Goal: Task Accomplishment & Management: Manage account settings

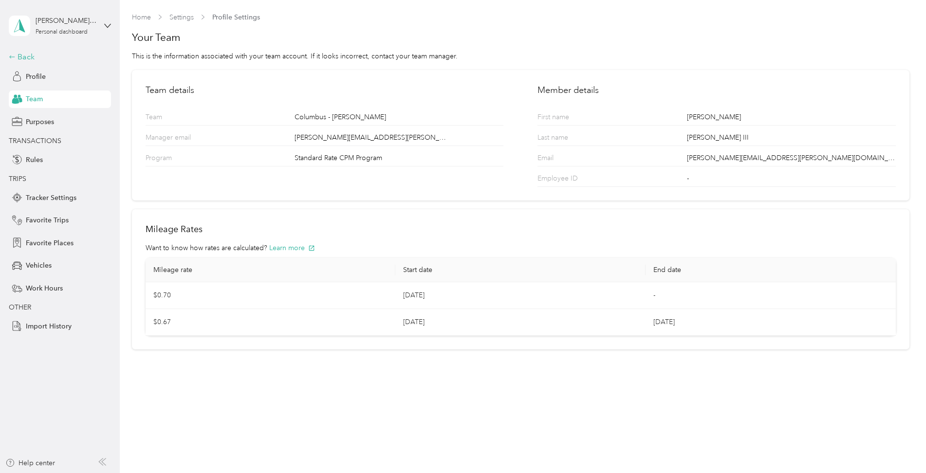
click at [20, 59] on div "Back" at bounding box center [57, 57] width 97 height 12
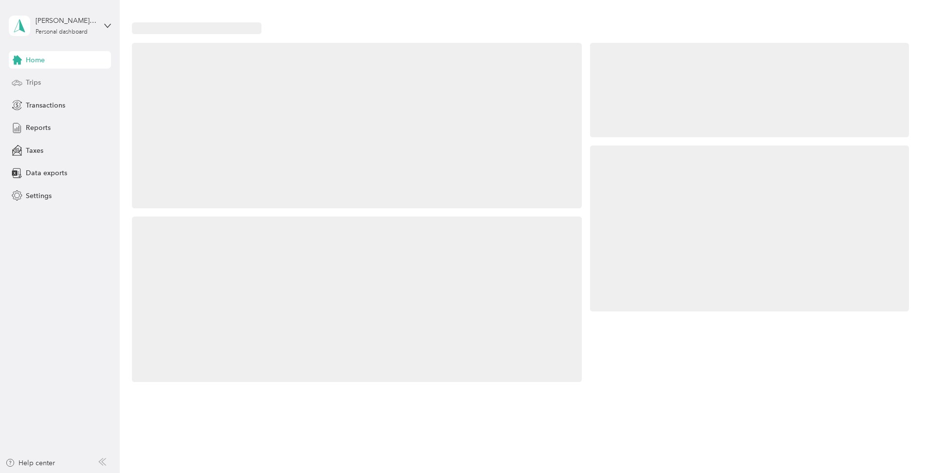
click at [32, 84] on span "Trips" at bounding box center [33, 82] width 15 height 10
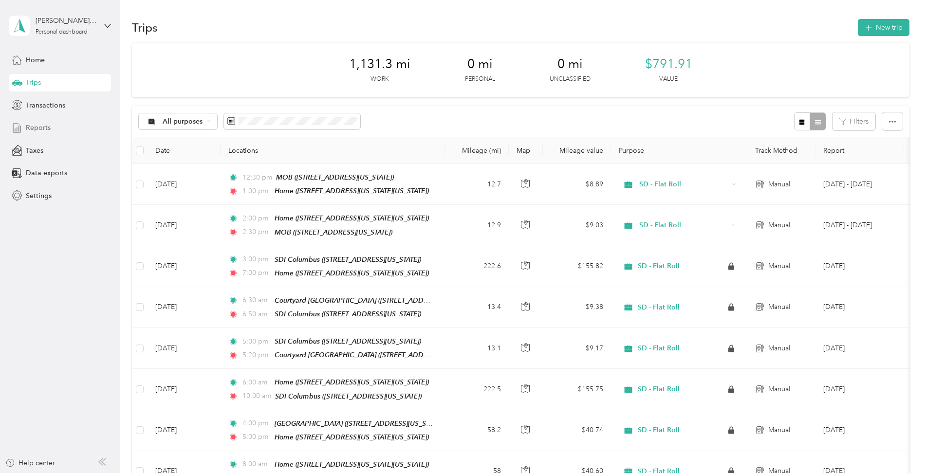
click at [40, 130] on span "Reports" at bounding box center [38, 128] width 25 height 10
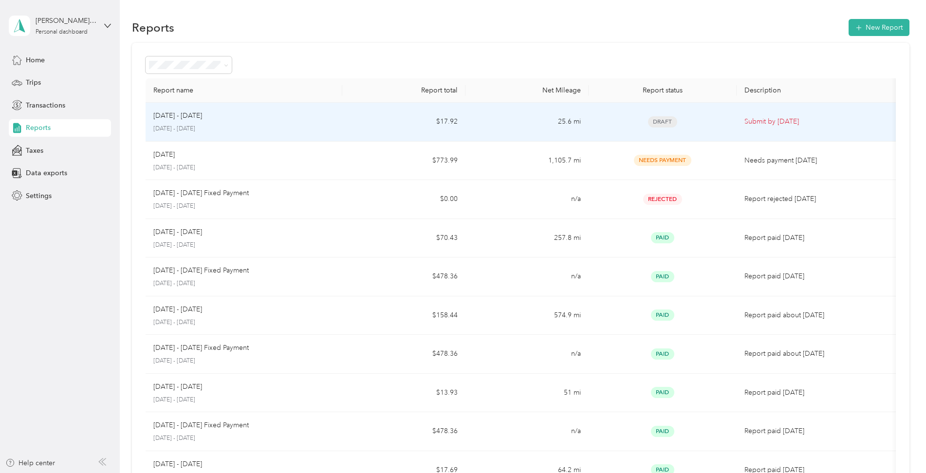
click at [524, 115] on td "25.6 mi" at bounding box center [527, 122] width 123 height 39
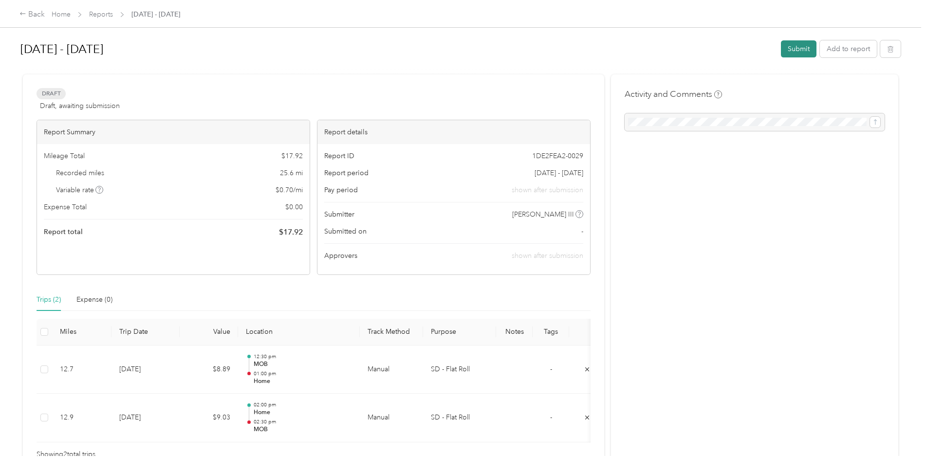
click at [801, 46] on button "Submit" at bounding box center [799, 48] width 36 height 17
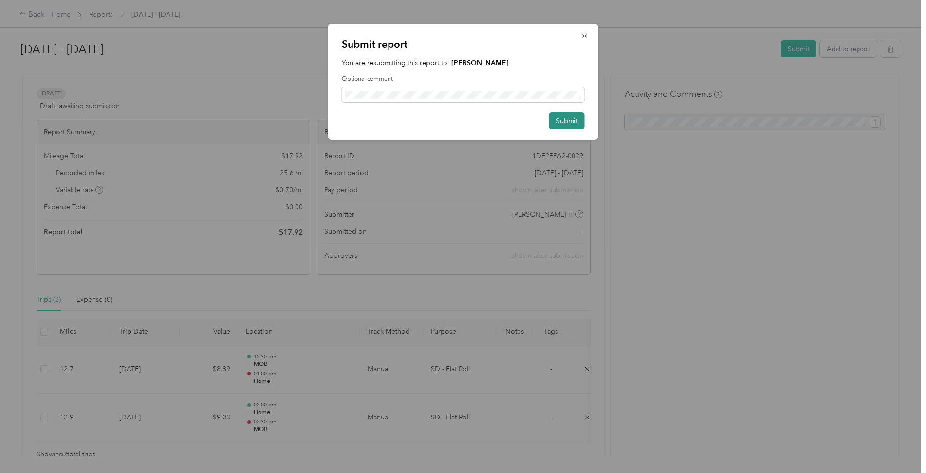
click at [566, 123] on button "Submit" at bounding box center [567, 120] width 36 height 17
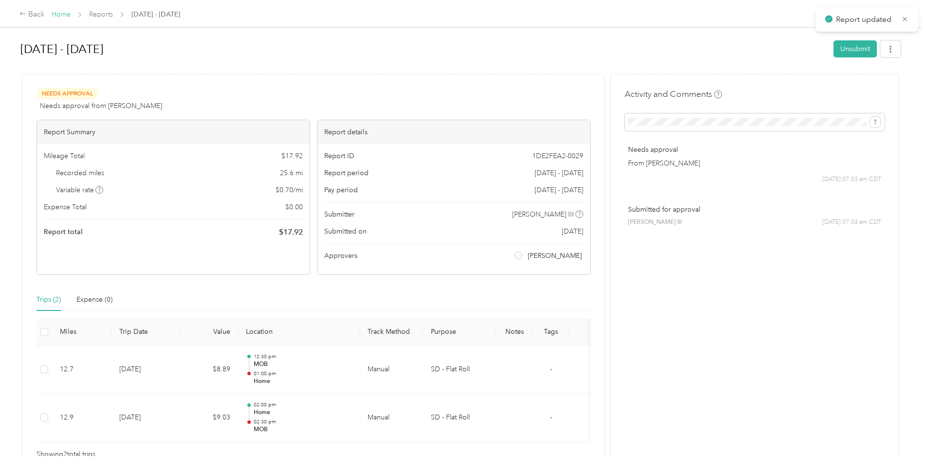
click at [59, 13] on link "Home" at bounding box center [61, 14] width 19 height 8
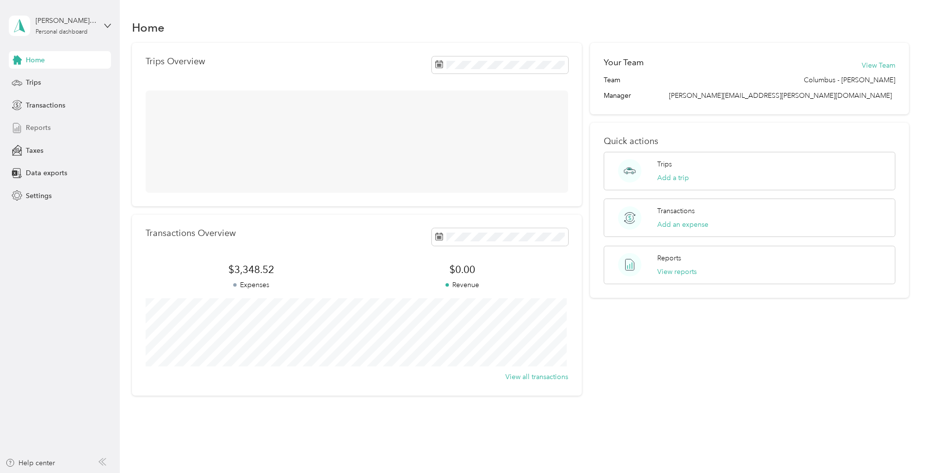
click at [31, 122] on div "Reports" at bounding box center [60, 128] width 102 height 18
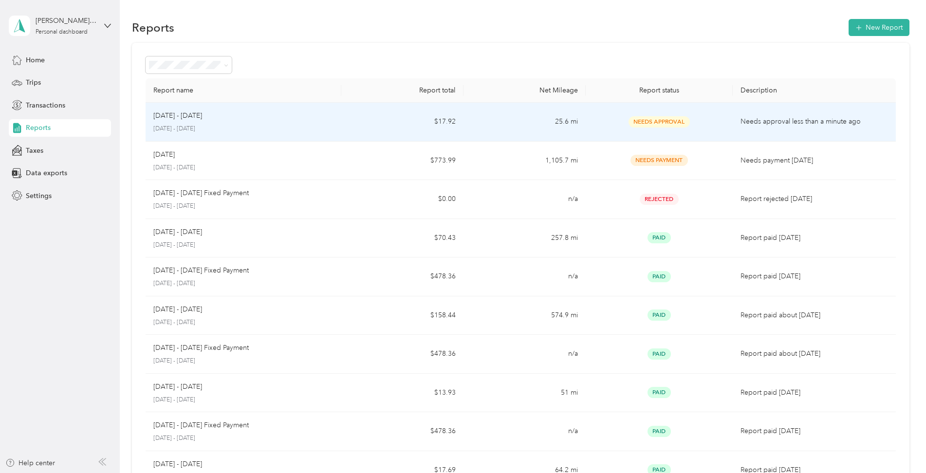
click at [467, 119] on td "25.6 mi" at bounding box center [525, 122] width 122 height 39
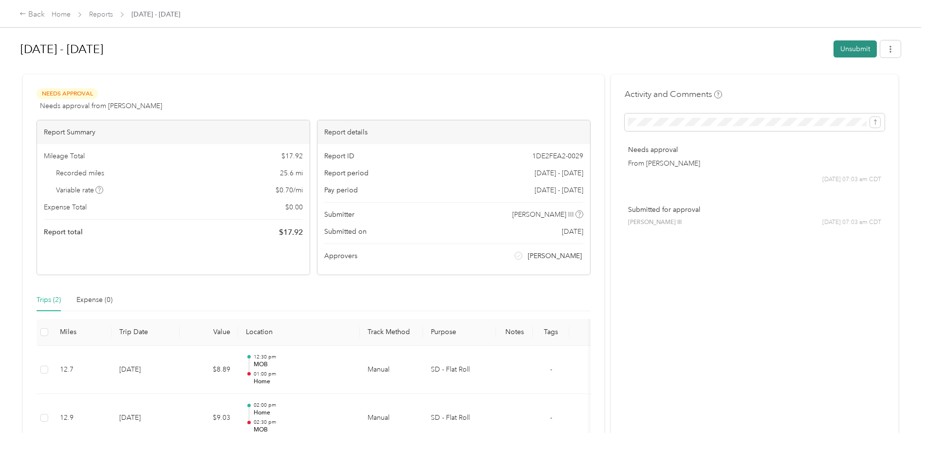
click at [841, 48] on button "Unsubmit" at bounding box center [855, 48] width 43 height 17
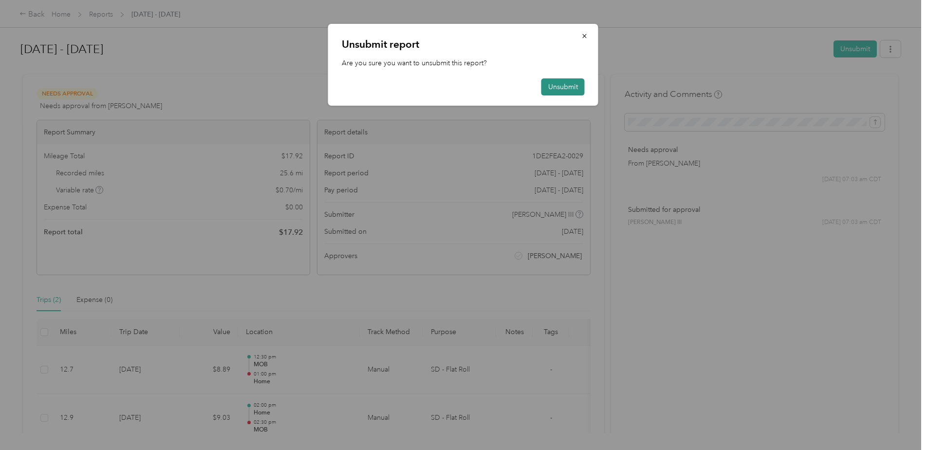
click at [562, 84] on button "Unsubmit" at bounding box center [563, 86] width 43 height 17
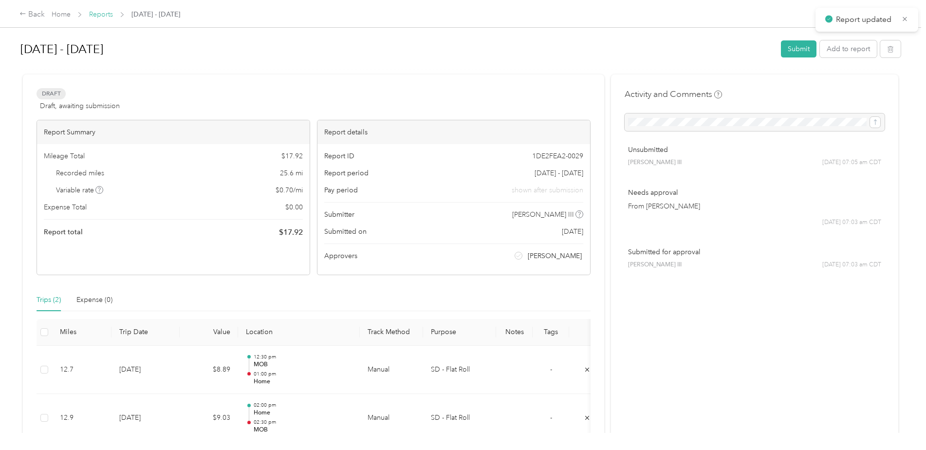
click at [109, 16] on link "Reports" at bounding box center [101, 14] width 24 height 8
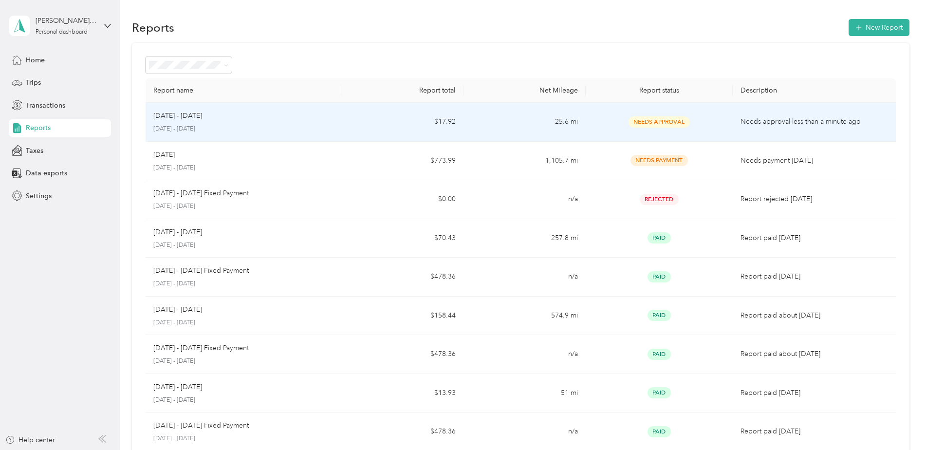
click at [535, 129] on td "25.6 mi" at bounding box center [525, 122] width 122 height 39
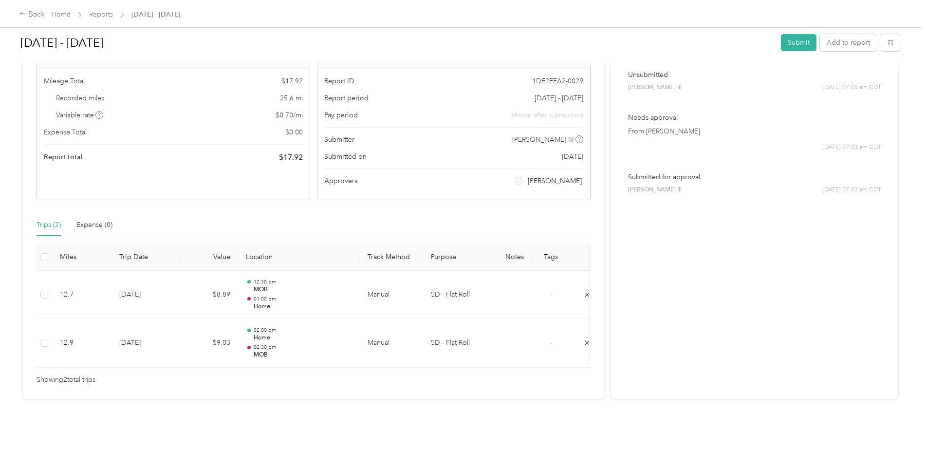
scroll to position [90, 0]
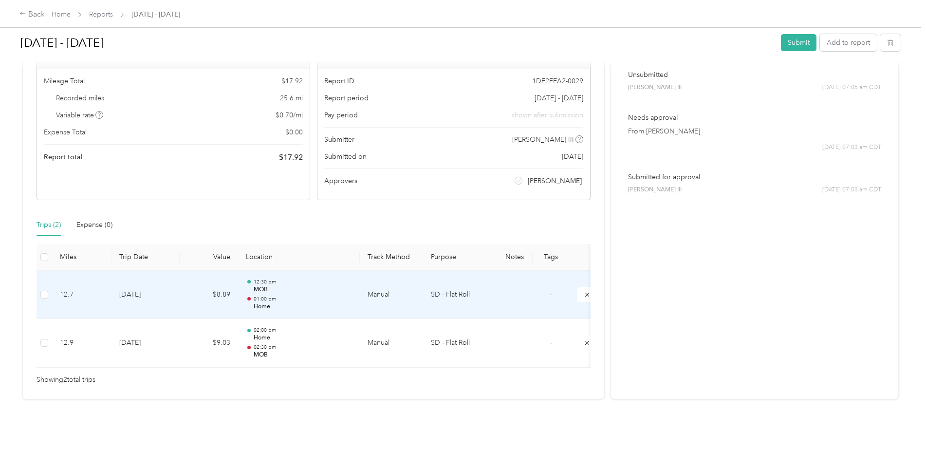
click at [438, 280] on td "SD - Flat Roll" at bounding box center [459, 295] width 73 height 49
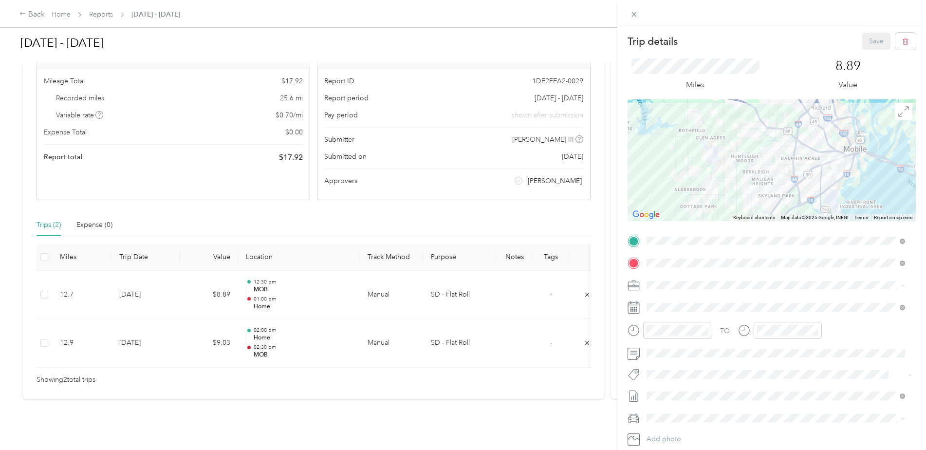
click at [904, 285] on icon at bounding box center [902, 285] width 3 height 2
click at [81, 11] on div "Trip details Save This trip cannot be edited because it is either under review,…" at bounding box center [463, 225] width 926 height 450
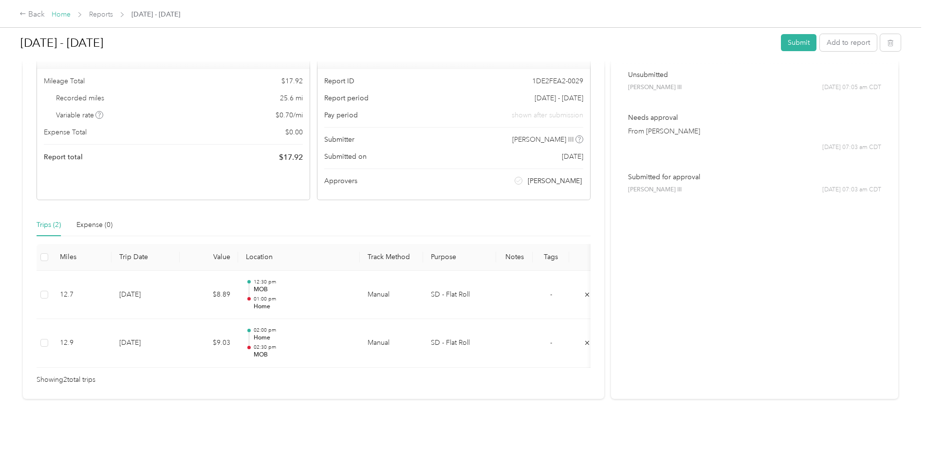
click at [65, 15] on link "Home" at bounding box center [61, 14] width 19 height 8
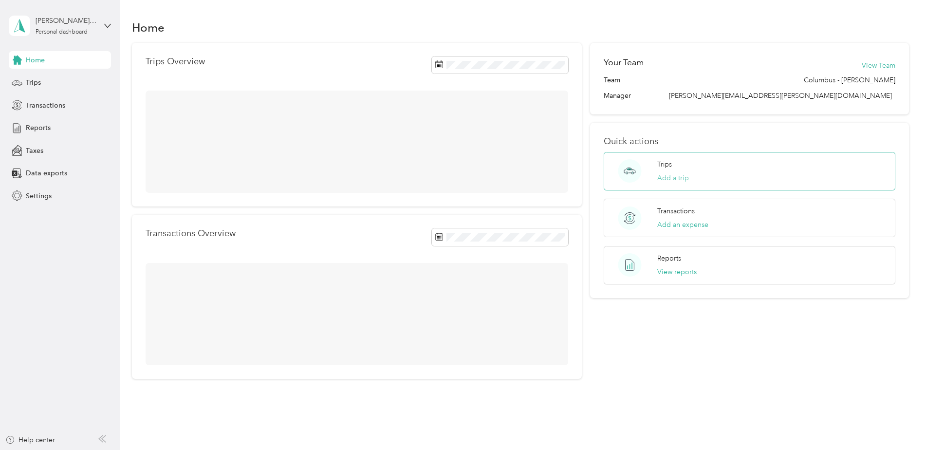
click at [660, 174] on button "Add a trip" at bounding box center [673, 178] width 32 height 10
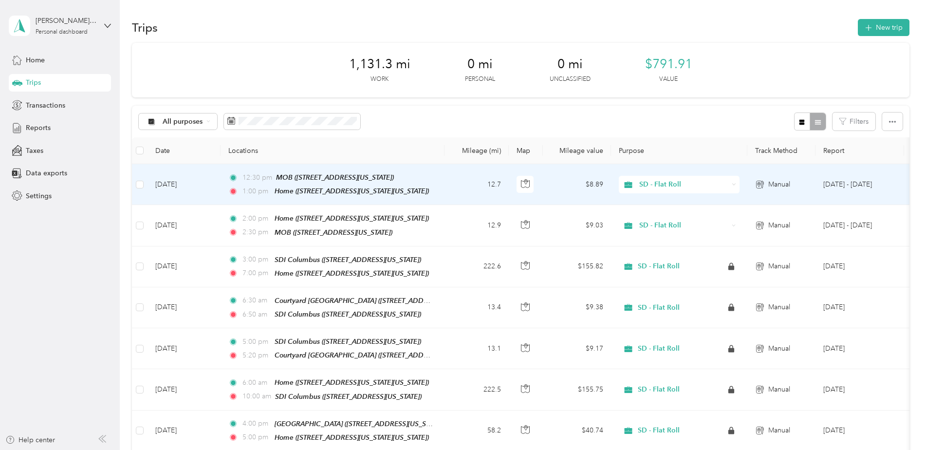
click at [730, 185] on div "SD - Flat Roll" at bounding box center [679, 185] width 121 height 18
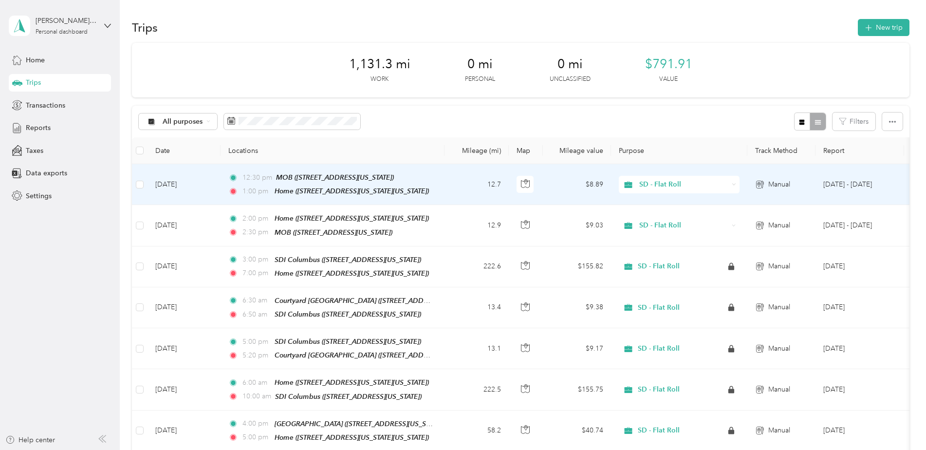
click at [732, 181] on div "SD - Flat Roll" at bounding box center [679, 185] width 121 height 18
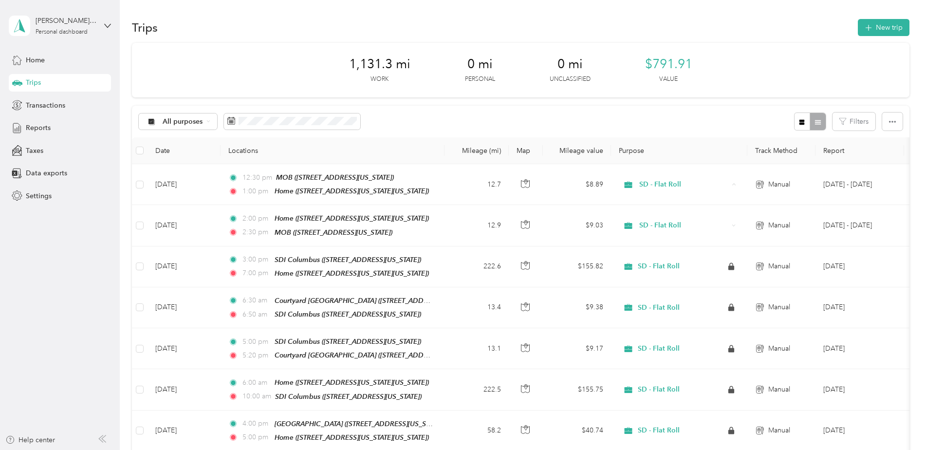
click at [715, 156] on th "Purpose" at bounding box center [679, 150] width 136 height 27
click at [35, 199] on span "Settings" at bounding box center [39, 196] width 26 height 10
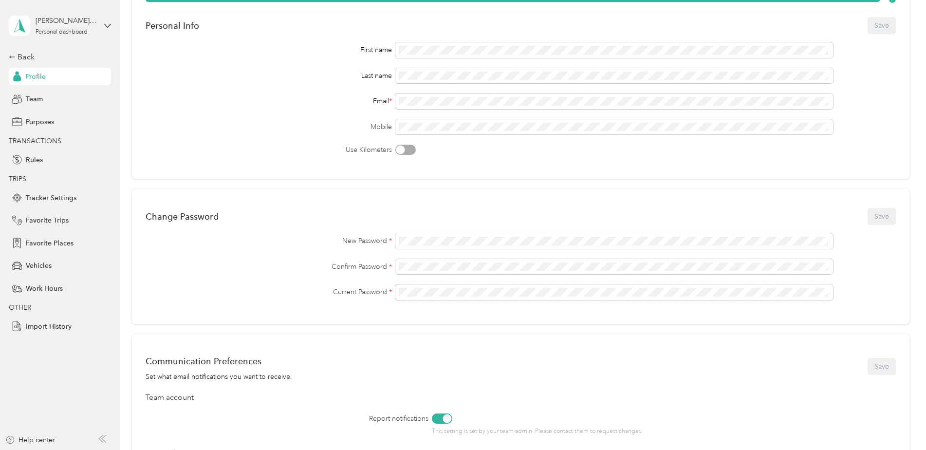
scroll to position [35, 0]
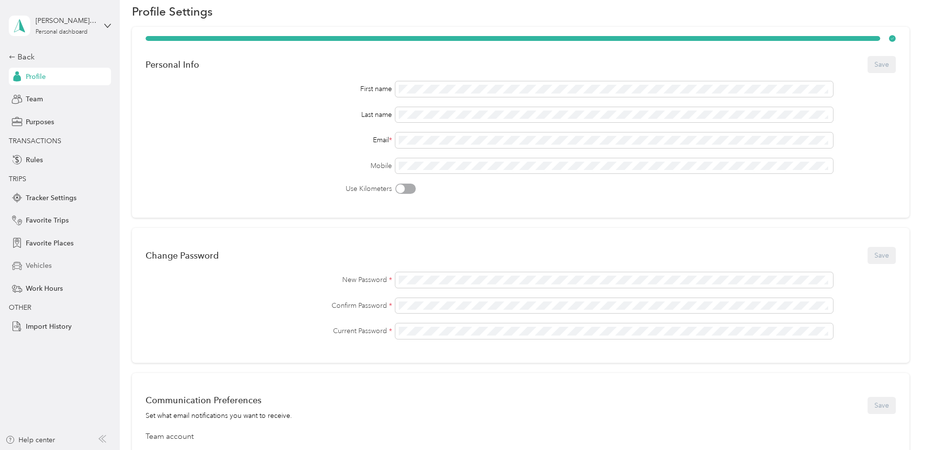
click at [44, 265] on span "Vehicles" at bounding box center [39, 266] width 26 height 10
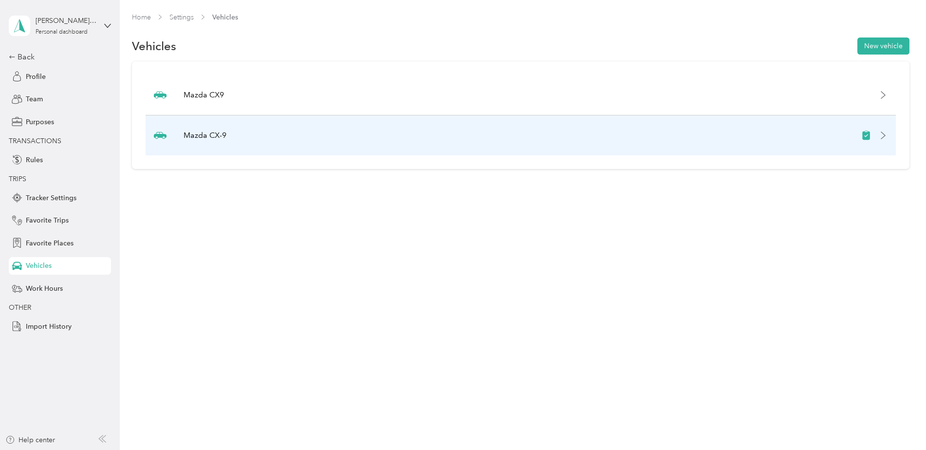
click at [893, 143] on div "Mazda CX-9" at bounding box center [521, 135] width 750 height 40
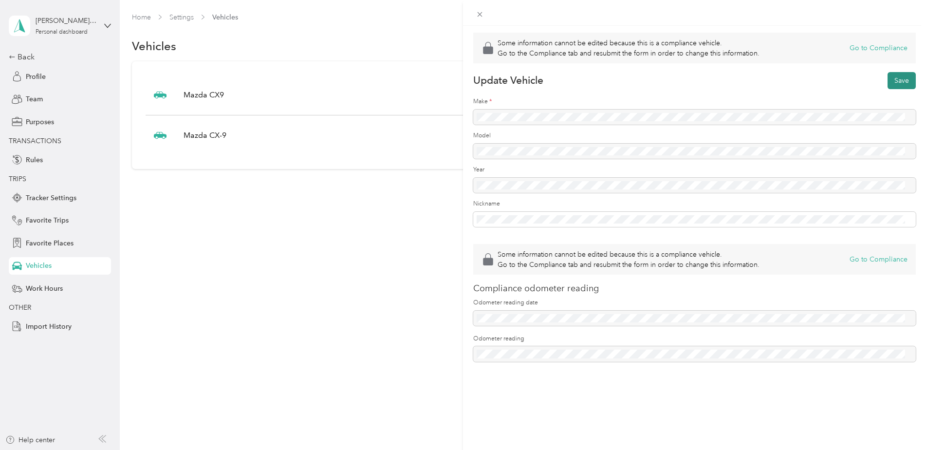
click at [895, 80] on button "Save" at bounding box center [902, 80] width 28 height 17
click at [478, 14] on icon at bounding box center [480, 14] width 8 height 8
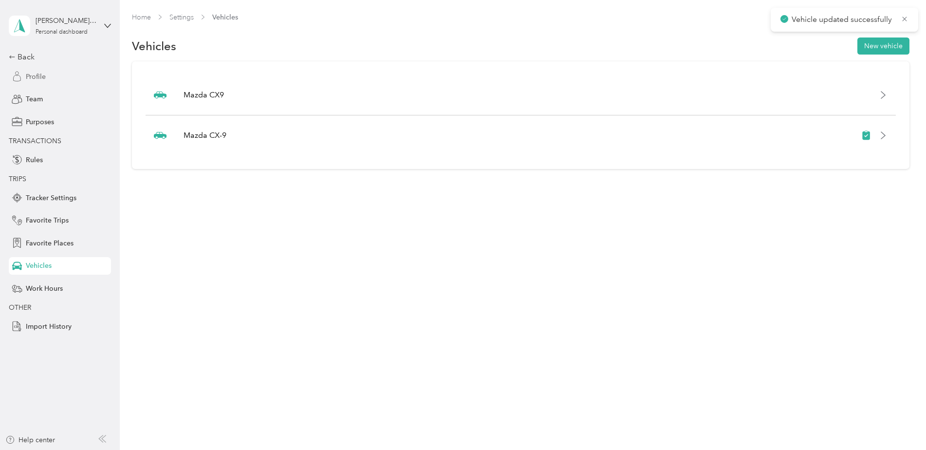
click at [29, 74] on span "Profile" at bounding box center [36, 77] width 20 height 10
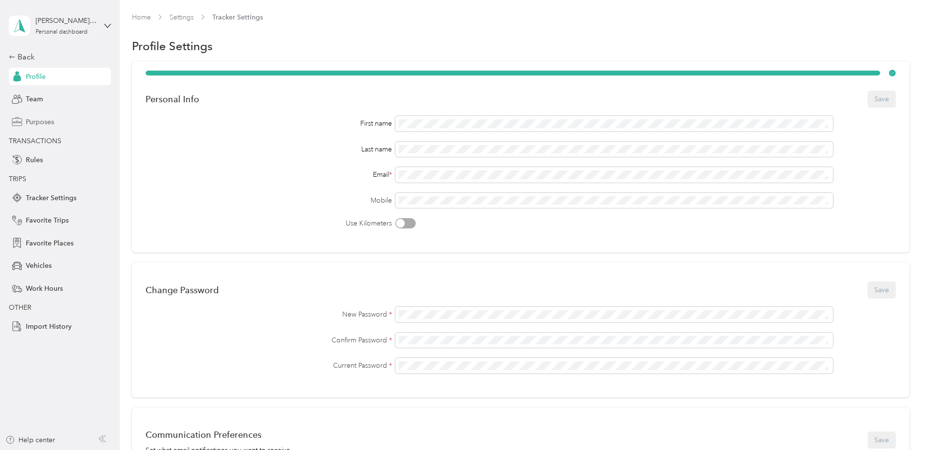
click at [48, 122] on span "Purposes" at bounding box center [40, 122] width 28 height 10
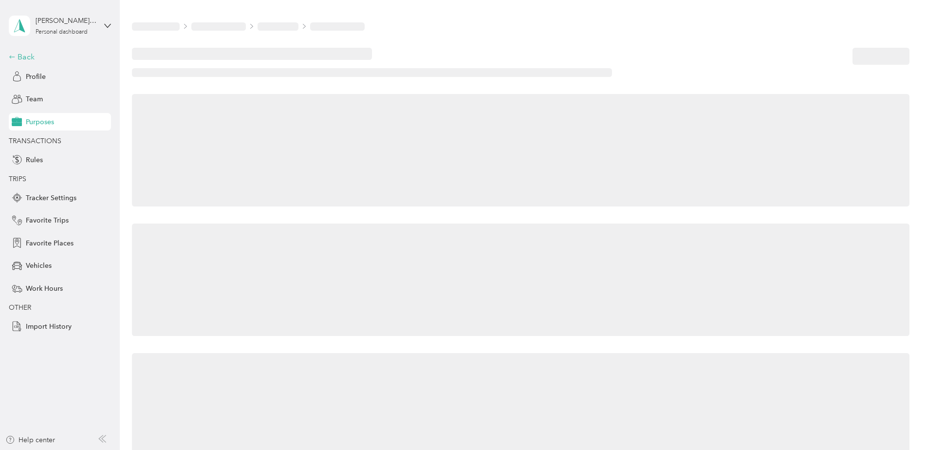
click at [27, 56] on div "Back" at bounding box center [57, 57] width 97 height 12
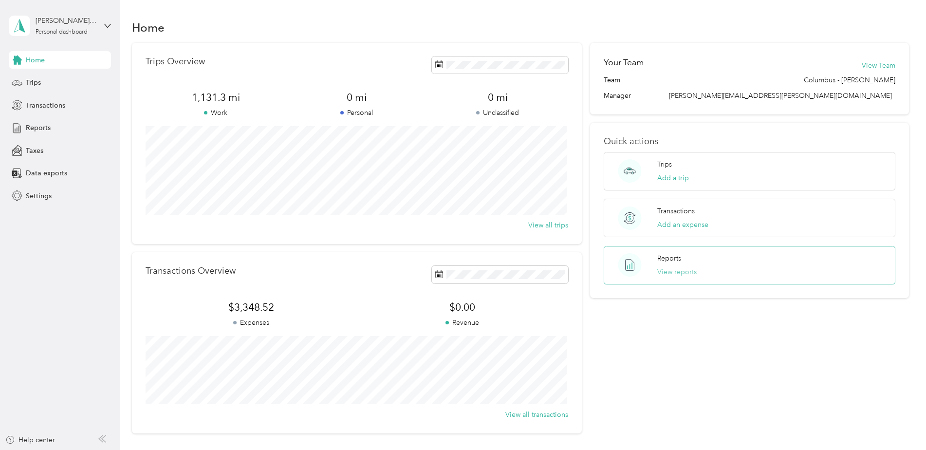
click at [681, 272] on button "View reports" at bounding box center [676, 272] width 39 height 10
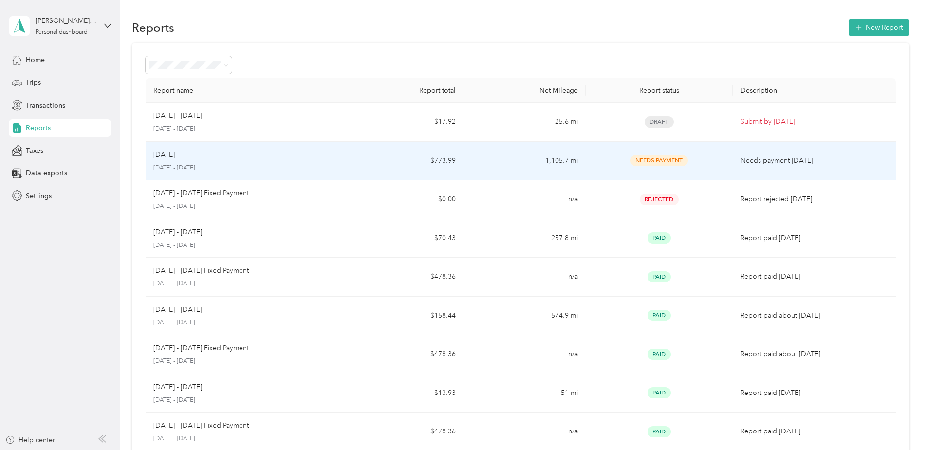
click at [327, 166] on p "[DATE] - [DATE]" at bounding box center [243, 168] width 180 height 9
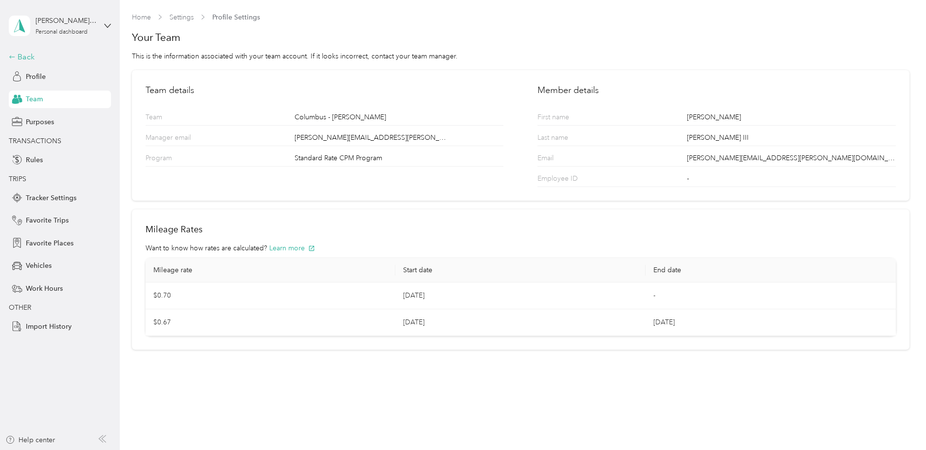
click at [29, 59] on div "Back" at bounding box center [57, 57] width 97 height 12
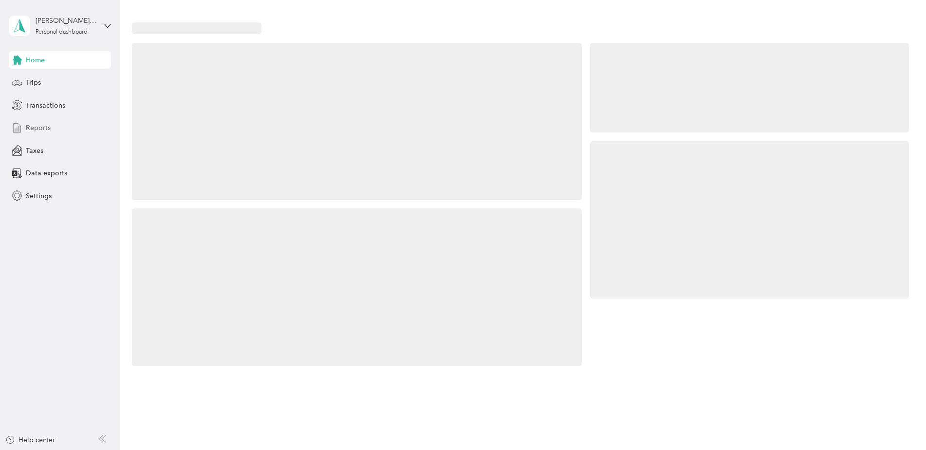
click at [45, 129] on span "Reports" at bounding box center [38, 128] width 25 height 10
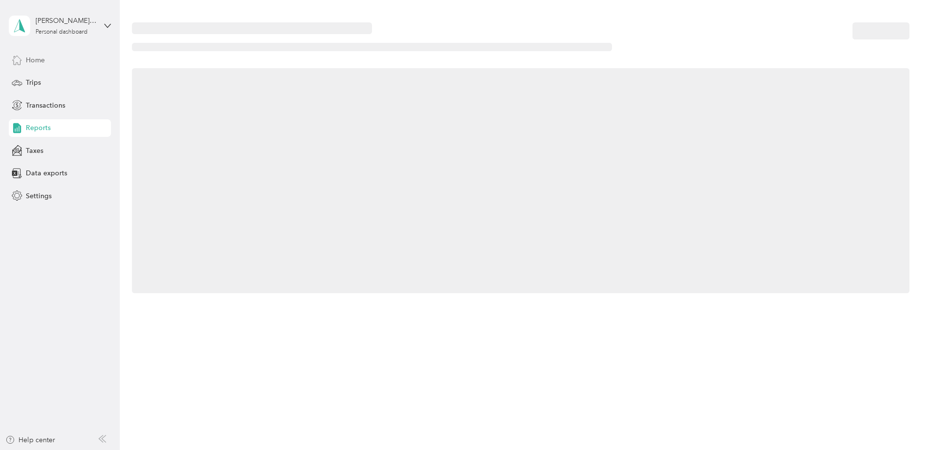
click at [29, 56] on span "Home" at bounding box center [35, 60] width 19 height 10
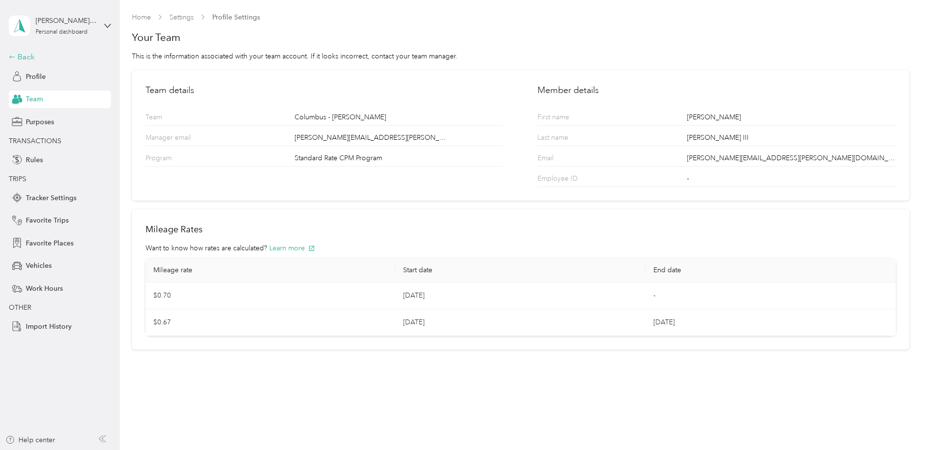
click at [35, 58] on div "Back" at bounding box center [57, 57] width 97 height 12
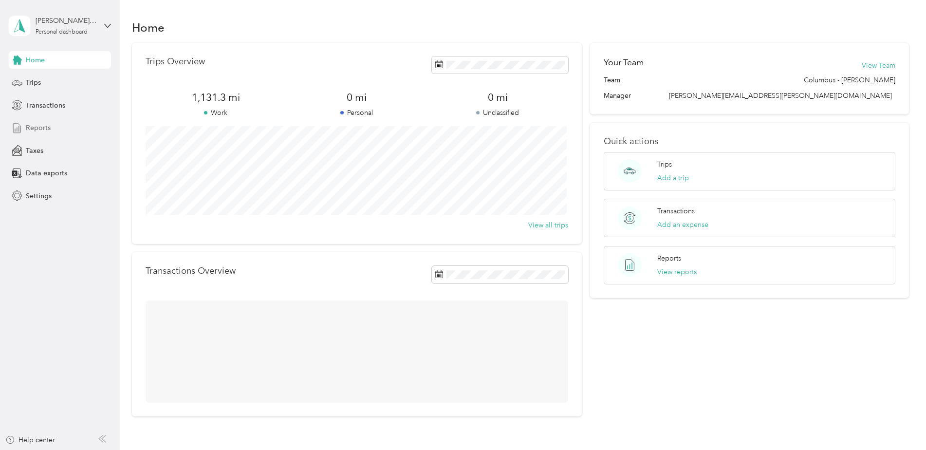
click at [41, 126] on span "Reports" at bounding box center [38, 128] width 25 height 10
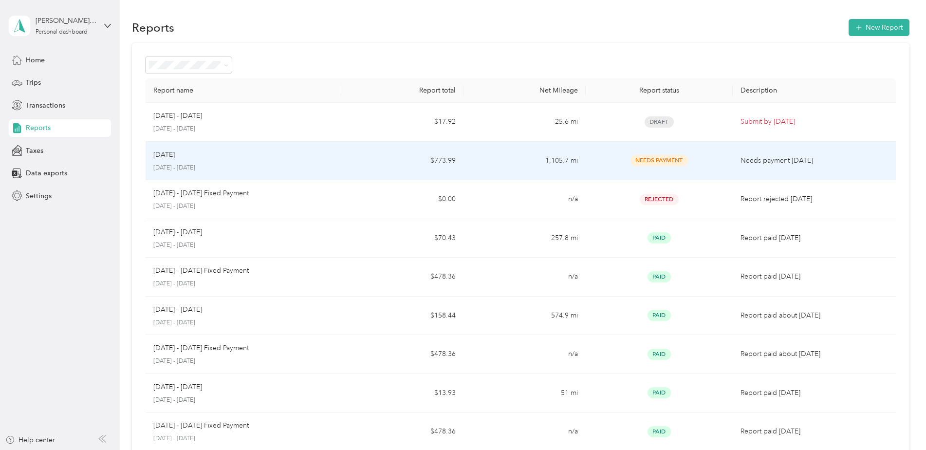
click at [670, 162] on span "Needs Payment" at bounding box center [659, 160] width 57 height 11
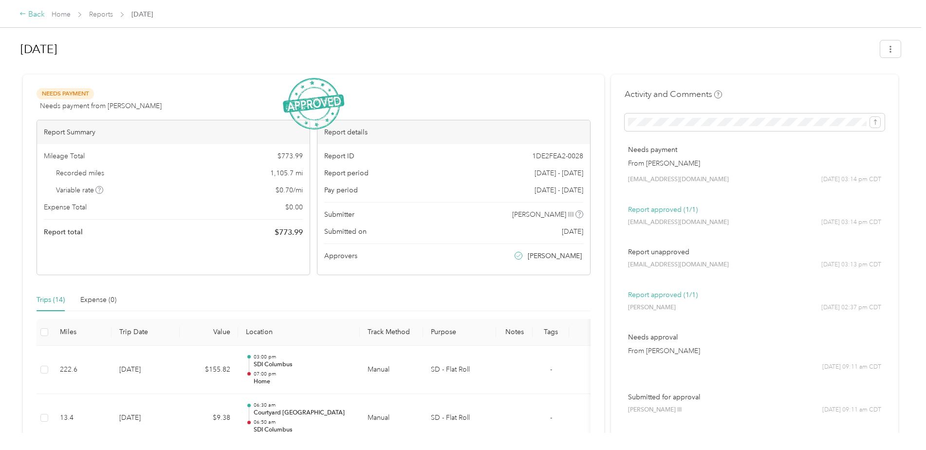
click at [34, 16] on div "Back" at bounding box center [31, 15] width 25 height 12
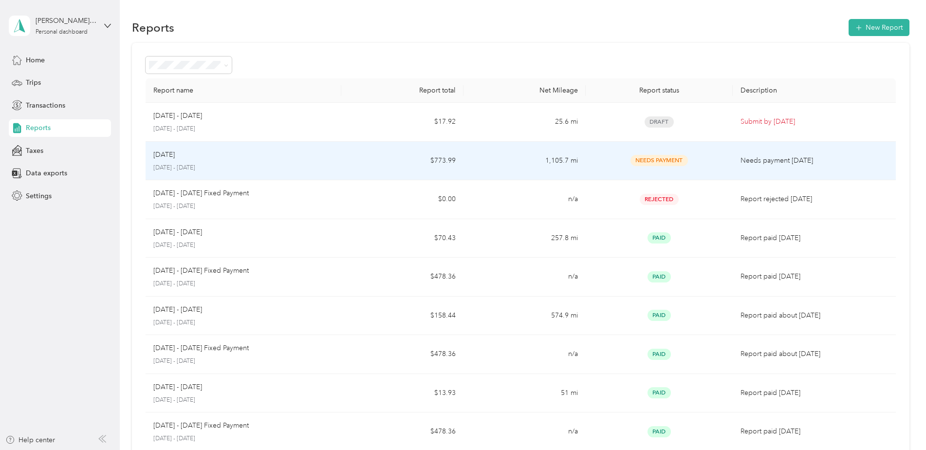
click at [409, 161] on td "$773.99" at bounding box center [402, 161] width 122 height 39
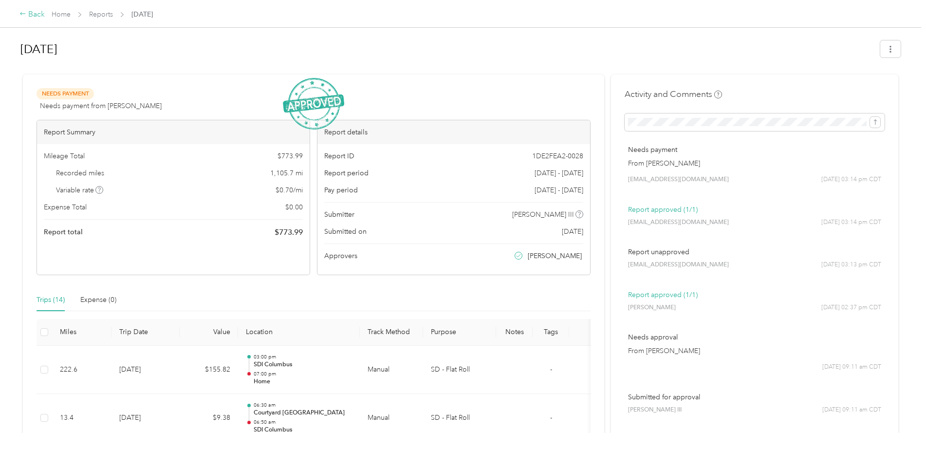
click at [30, 14] on div "Back" at bounding box center [31, 15] width 25 height 12
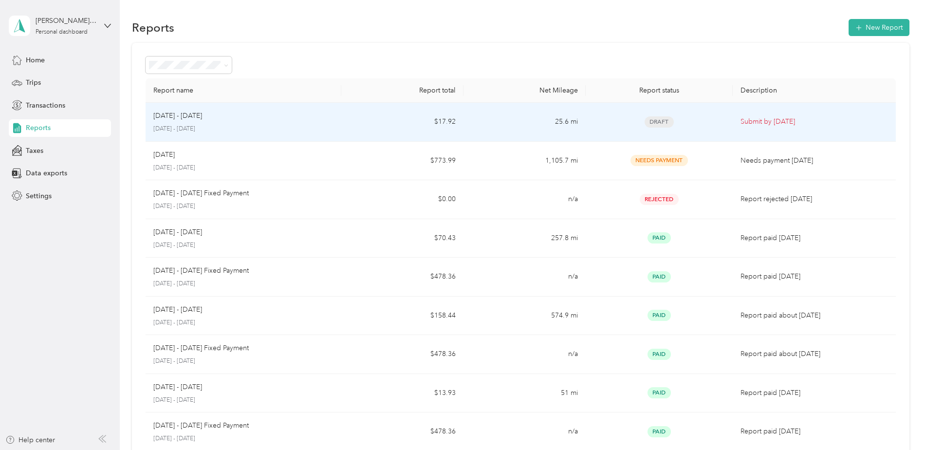
click at [541, 121] on td "25.6 mi" at bounding box center [525, 122] width 122 height 39
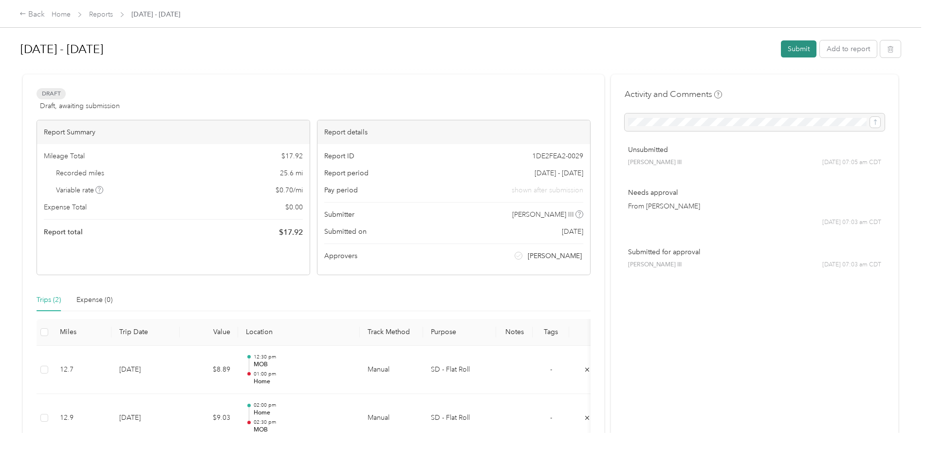
click at [803, 50] on button "Submit" at bounding box center [799, 48] width 36 height 17
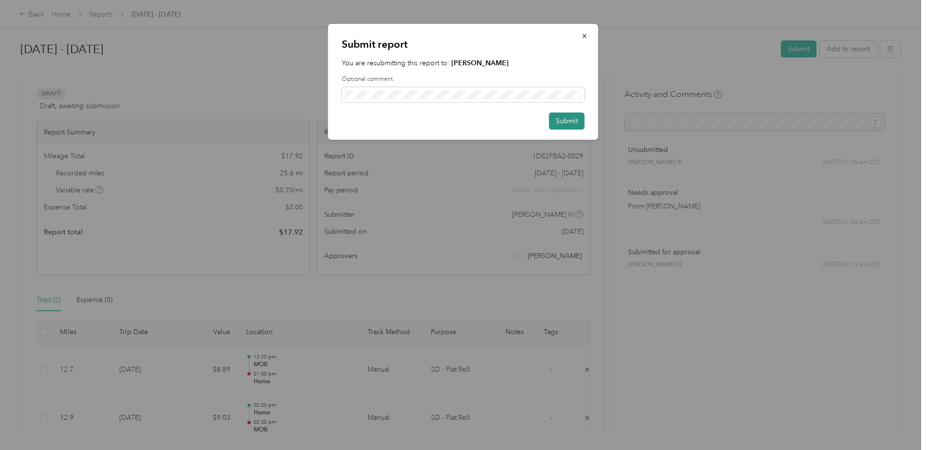
click at [563, 119] on button "Submit" at bounding box center [567, 120] width 36 height 17
